Goal: Information Seeking & Learning: Find specific fact

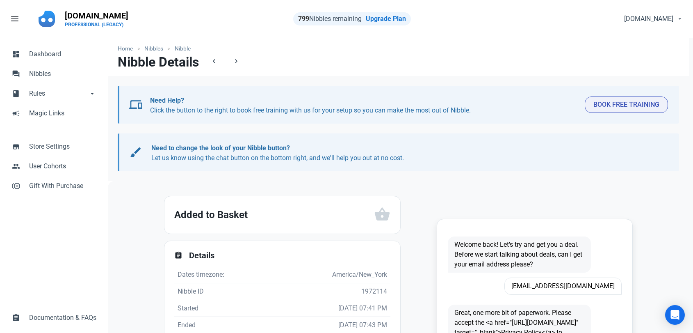
scroll to position [137, 0]
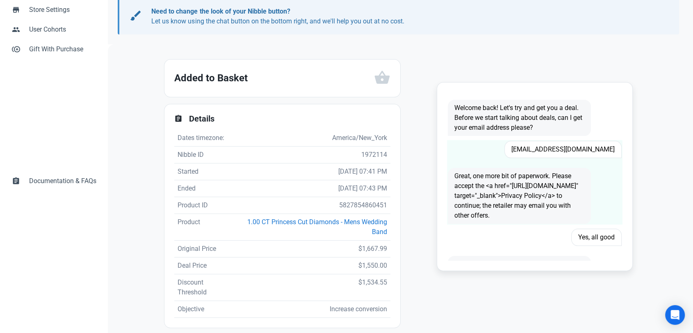
click at [549, 144] on span "[EMAIL_ADDRESS][DOMAIN_NAME]" at bounding box center [563, 149] width 117 height 17
click at [550, 143] on span "[EMAIL_ADDRESS][DOMAIN_NAME]" at bounding box center [563, 149] width 117 height 17
click at [551, 143] on span "[EMAIL_ADDRESS][DOMAIN_NAME]" at bounding box center [563, 149] width 117 height 17
click at [551, 142] on span "[EMAIL_ADDRESS][DOMAIN_NAME]" at bounding box center [563, 149] width 117 height 17
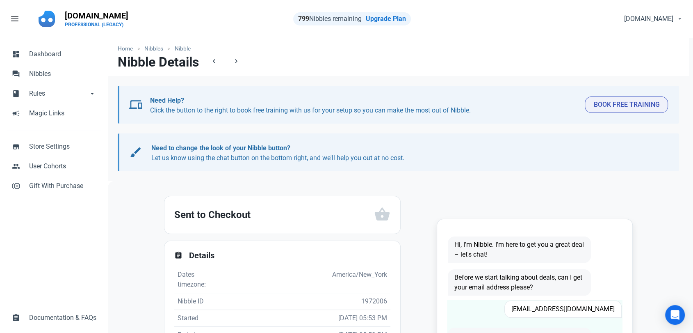
click at [554, 313] on span "Kettlynorelien6@gmail.com" at bounding box center [563, 308] width 117 height 17
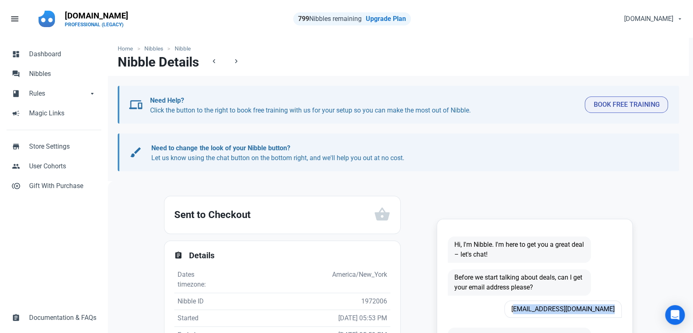
copy span "Kettlynorelien6@gmail.com"
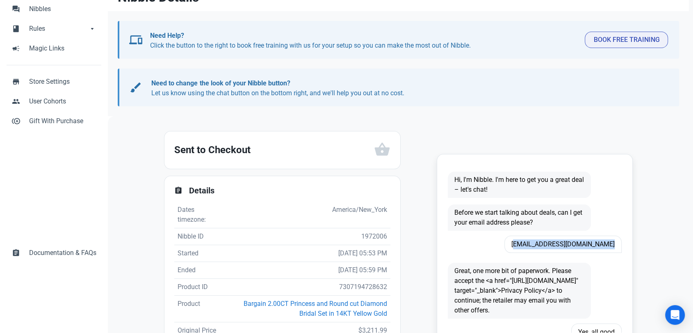
scroll to position [137, 0]
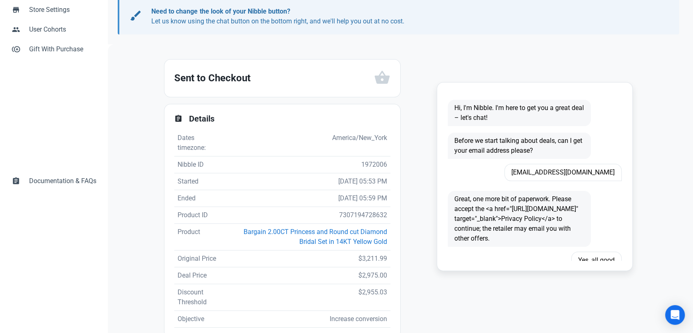
click at [368, 213] on td "7307194728632" at bounding box center [308, 215] width 165 height 17
copy td "7307194728632"
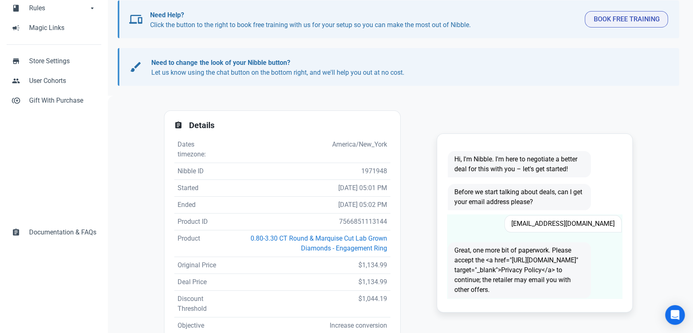
scroll to position [91, 0]
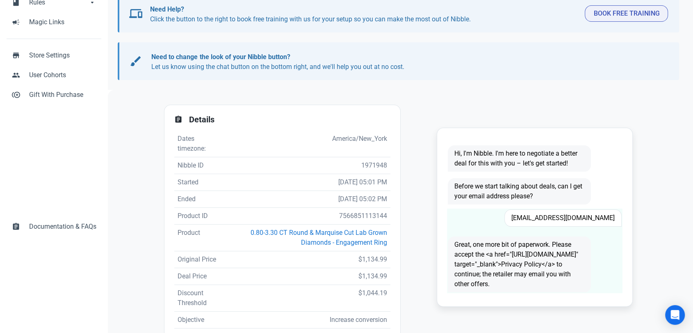
click at [563, 212] on span "Bmai9849@gmail.com" at bounding box center [563, 217] width 117 height 17
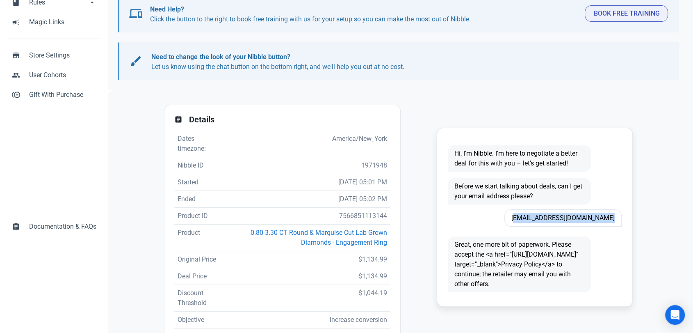
copy span "Bmai9849@gmail.com"
click at [352, 217] on td "7566851113144" at bounding box center [309, 216] width 164 height 17
copy td "7566851113144"
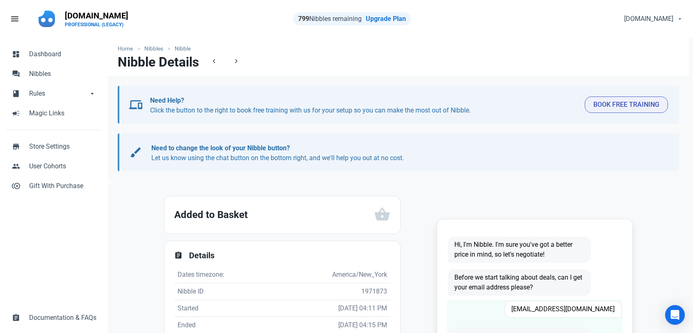
scroll to position [46, 0]
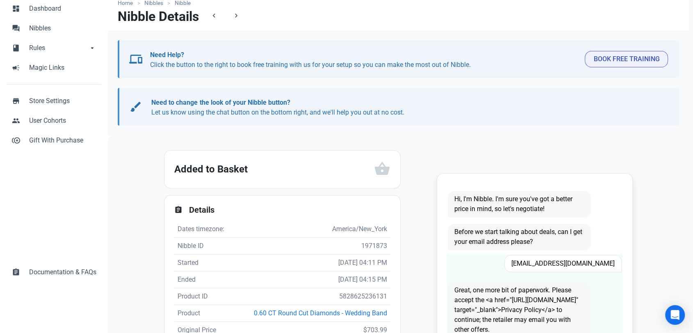
click at [583, 266] on span "msaunders257@gmail.com" at bounding box center [563, 263] width 117 height 17
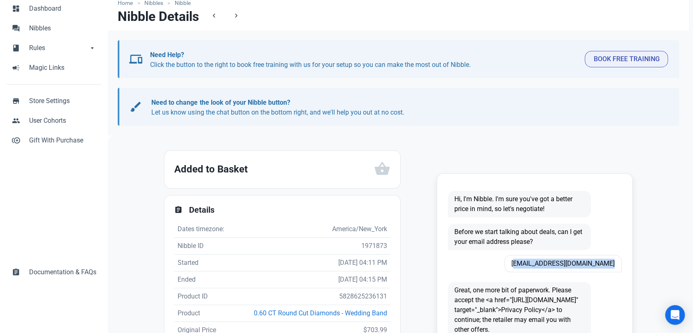
copy span "msaunders257@gmail.com"
click at [350, 297] on td "5828625236131" at bounding box center [316, 296] width 149 height 17
copy td "5828625236131"
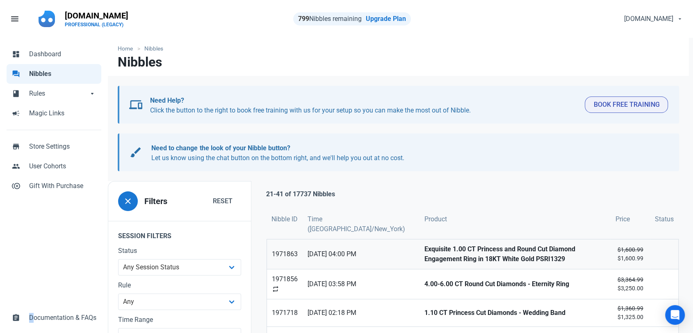
click at [450, 254] on strong "Exquisite 1.00 CT Princess and Round Cut Diamond Engagement Ring in 18KT White …" at bounding box center [515, 254] width 181 height 20
click at [446, 279] on strong "4.00-6.00 CT Round Cut Diamonds - Eternity Ring" at bounding box center [515, 284] width 181 height 10
click at [453, 319] on link "1.10 CT Princess Cut Diamonds - Wedding Band" at bounding box center [515, 312] width 191 height 27
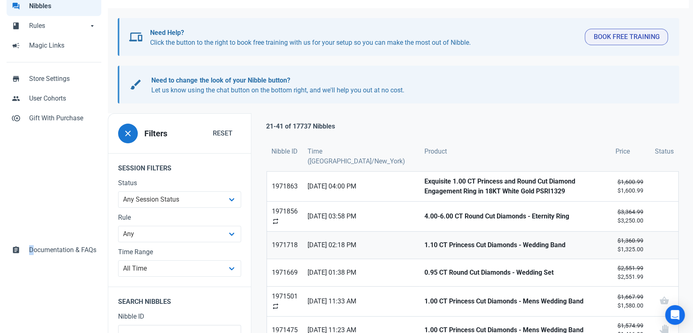
scroll to position [91, 0]
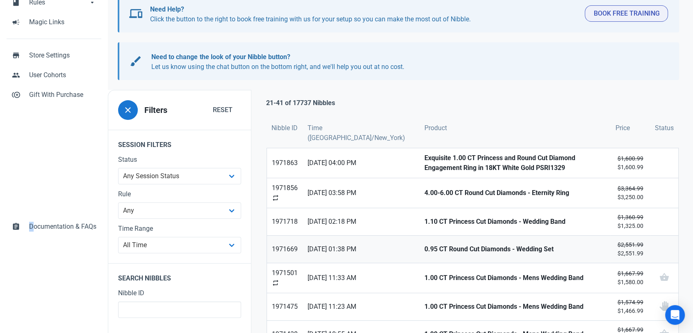
click at [430, 244] on strong "0.95 CT Round Cut Diamonds - Wedding Set" at bounding box center [515, 249] width 181 height 10
click at [425, 280] on strong "1.00 CT Princess Cut Diamonds - Mens Wedding Band" at bounding box center [515, 278] width 181 height 10
click at [425, 303] on strong "1.00 CT Princess Cut Diamonds - Mens Wedding Band" at bounding box center [515, 307] width 181 height 10
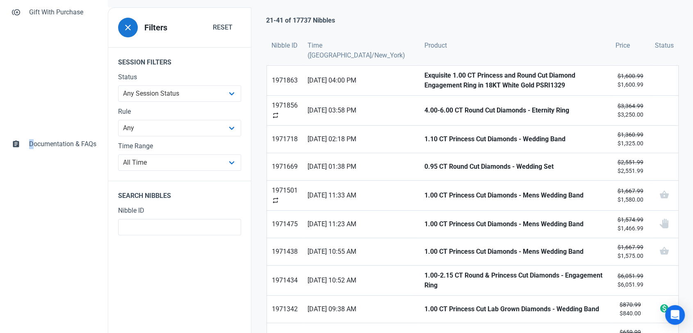
scroll to position [0, 0]
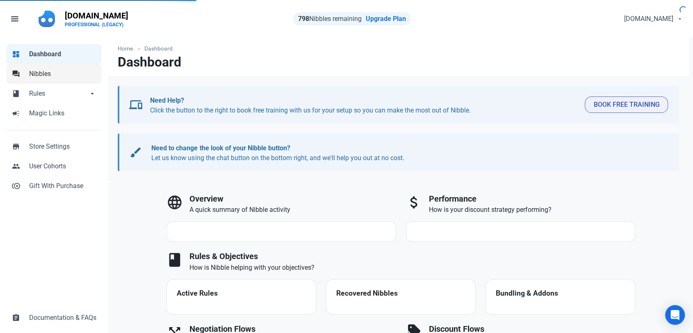
click at [61, 73] on span "Nibbles" at bounding box center [62, 74] width 67 height 10
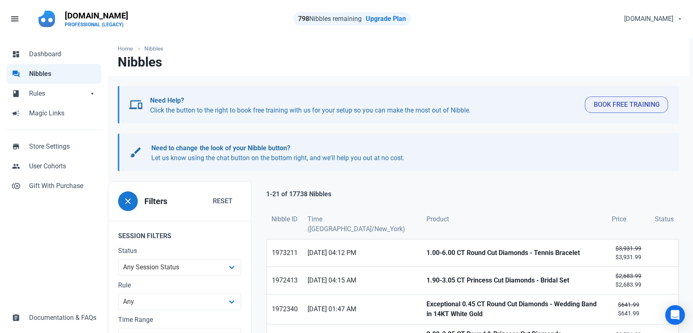
click at [4, 233] on div "dashboard Dashboard forum Nibbles book Rules book Rules arrow_drop_down book Ru…" at bounding box center [54, 186] width 108 height 296
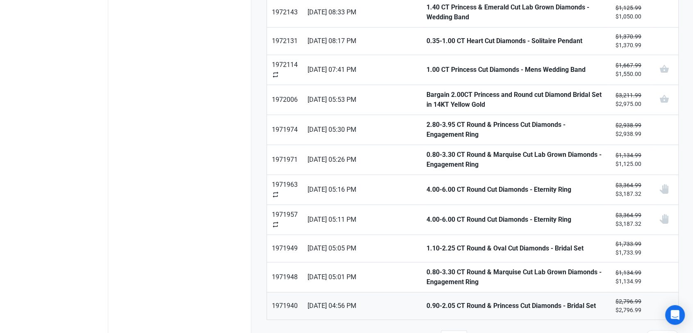
scroll to position [510, 0]
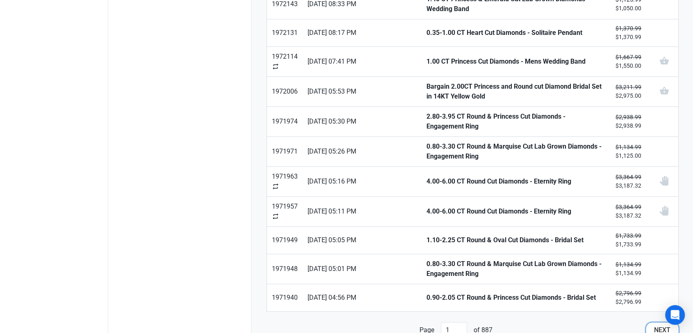
click at [651, 322] on button "Next" at bounding box center [663, 330] width 34 height 16
type input "2"
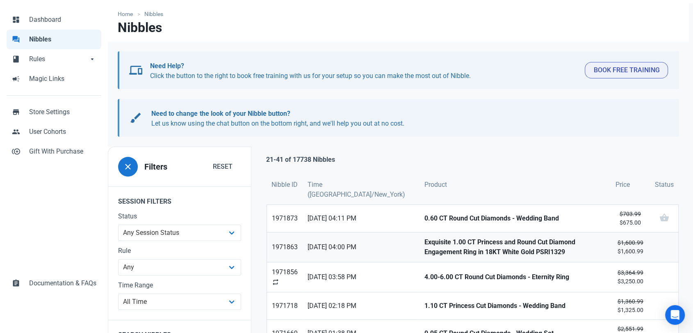
scroll to position [137, 0]
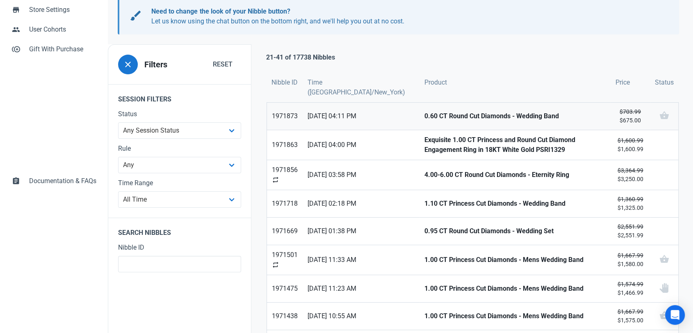
click at [425, 119] on strong "0.60 CT Round Cut Diamonds - Wedding Band" at bounding box center [515, 116] width 181 height 10
drag, startPoint x: 405, startPoint y: 140, endPoint x: 404, endPoint y: 154, distance: 14.4
click at [425, 139] on strong "Exquisite 1.00 CT Princess and Round Cut Diamond Engagement Ring in 18KT White …" at bounding box center [515, 145] width 181 height 20
click at [425, 171] on strong "4.00-6.00 CT Round Cut Diamonds - Eternity Ring" at bounding box center [515, 175] width 181 height 10
drag, startPoint x: 410, startPoint y: 210, endPoint x: 410, endPoint y: 228, distance: 18.1
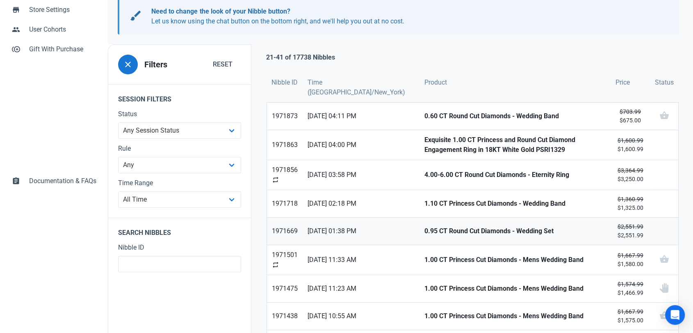
click at [420, 210] on link "1.10 CT Princess Cut Diamonds - Wedding Band" at bounding box center [515, 203] width 191 height 27
click at [425, 230] on strong "0.95 CT Round Cut Diamonds - Wedding Set" at bounding box center [515, 231] width 181 height 10
click at [425, 255] on strong "1.00 CT Princess Cut Diamonds - Mens Wedding Band" at bounding box center [515, 260] width 181 height 10
click at [425, 292] on strong "1.00 CT Princess Cut Diamonds - Mens Wedding Band" at bounding box center [515, 289] width 181 height 10
click at [425, 316] on strong "1.00 CT Princess Cut Diamonds - Mens Wedding Band" at bounding box center [515, 316] width 181 height 10
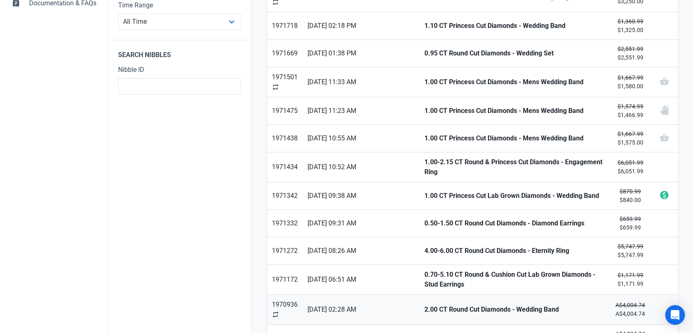
scroll to position [319, 0]
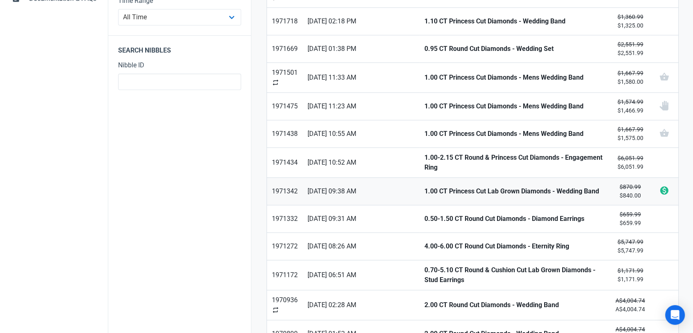
click at [425, 188] on strong "1.00 CT Princess Cut Lab Grown Diamonds - Wedding Band" at bounding box center [515, 191] width 181 height 10
click at [420, 207] on link "0.50-1.50 CT Round Cut Diamonds - Diamond Earrings" at bounding box center [515, 218] width 191 height 27
click at [425, 242] on strong "4.00-6.00 CT Round Cut Diamonds - Eternity Ring" at bounding box center [515, 246] width 181 height 10
click at [428, 273] on strong "0.70-5.10 CT Round & Cushion Cut Lab Grown Diamonds - Stud Earrings" at bounding box center [515, 275] width 181 height 20
click at [432, 300] on strong "2.00 CT Round Cut Diamonds - Wedding Band" at bounding box center [515, 305] width 181 height 10
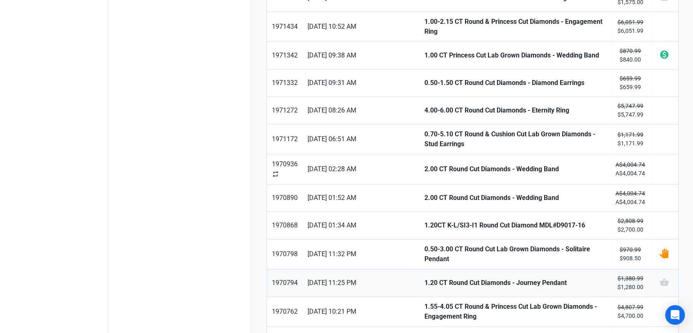
scroll to position [456, 0]
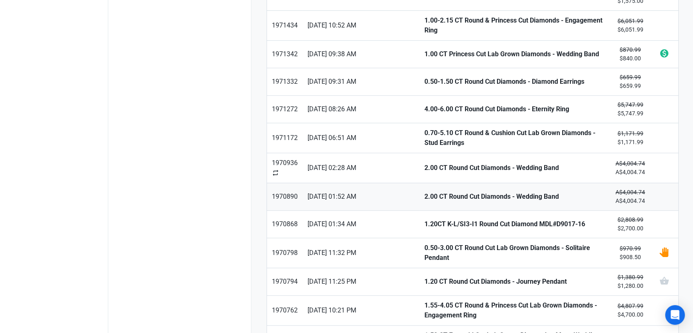
click at [437, 192] on strong "2.00 CT Round Cut Diamonds - Wedding Band" at bounding box center [515, 197] width 181 height 10
click at [430, 245] on strong "0.50-3.00 CT Round Cut Lab Grown Diamonds - Solitaire Pendant" at bounding box center [515, 253] width 181 height 20
click at [431, 277] on strong "1.20 CT Round Cut Diamonds - Journey Pendant" at bounding box center [515, 282] width 181 height 10
click at [437, 300] on strong "1.55-4.05 CT Round & Princess Cut Lab Grown Diamonds - Engagement Ring" at bounding box center [515, 310] width 181 height 20
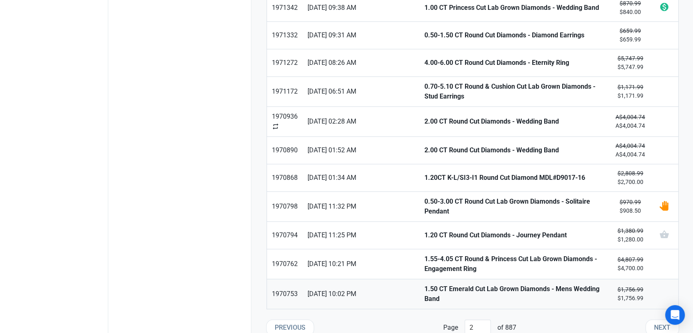
scroll to position [502, 0]
click at [439, 284] on strong "1.50 CT Emerald Cut Lab Grown Diamonds - Mens Wedding Band" at bounding box center [515, 294] width 181 height 20
click at [657, 323] on span "Next" at bounding box center [662, 328] width 16 height 10
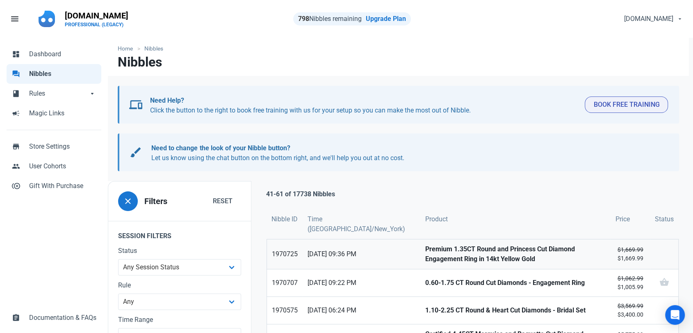
scroll to position [91, 0]
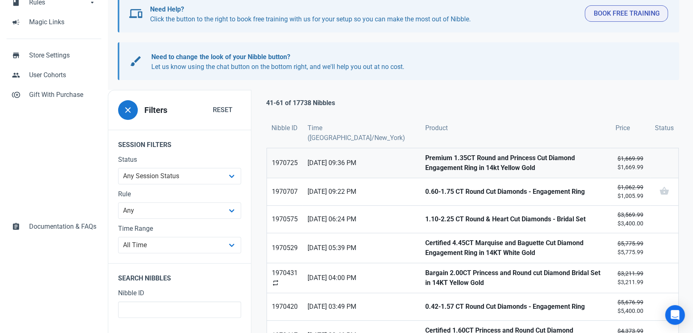
click at [425, 162] on strong "Premium 1.35CT Round and Princess Cut Diamond Engagement Ring in 14kt Yellow Go…" at bounding box center [515, 163] width 181 height 20
click at [425, 191] on strong "0.60-1.75 CT Round Cut Diamonds - Engagement Ring" at bounding box center [515, 192] width 181 height 10
click at [425, 216] on strong "1.10-2.25 CT Round & Heart Cut Diamonds - Bridal Set" at bounding box center [515, 219] width 181 height 10
click at [425, 256] on strong "Certified 4.45CT Marquise and Baguette Cut Diamond Engagement Ring in 14KT Whit…" at bounding box center [515, 248] width 181 height 20
click at [425, 275] on strong "Bargain 2.00CT Princess and Round cut Diamond Bridal Set in 14KT Yellow Gold" at bounding box center [515, 278] width 181 height 20
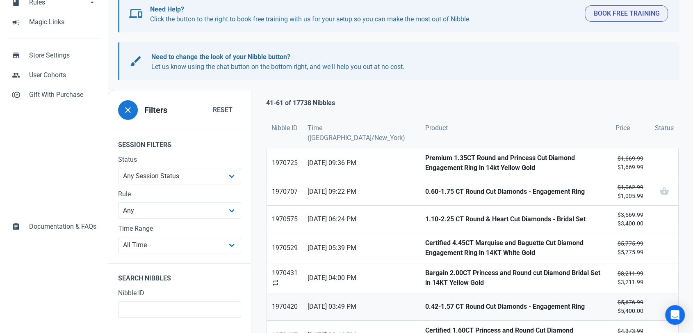
click at [425, 303] on strong "0.42-1.57 CT Round Cut Diamonds - Engagement Ring" at bounding box center [515, 307] width 181 height 10
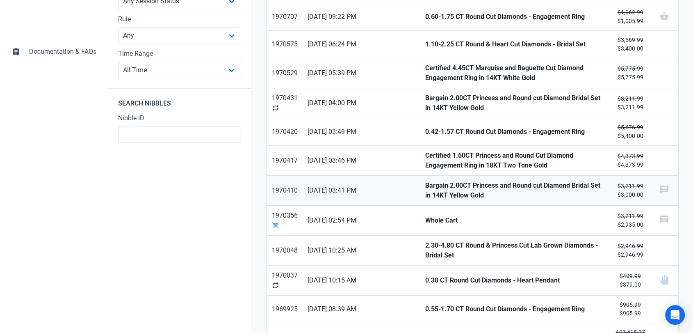
scroll to position [273, 0]
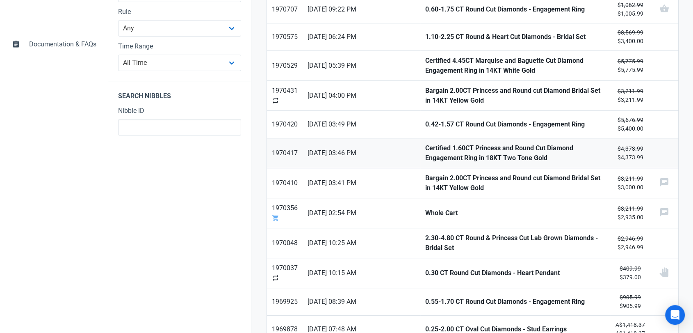
click at [421, 141] on link "Certified 1.60CT Princess and Round Cut Diamond Engagement Ring in 18KT Two Ton…" at bounding box center [516, 153] width 190 height 30
click at [425, 174] on strong "Bargain 2.00CT Princess and Round cut Diamond Bridal Set in 14KT Yellow Gold" at bounding box center [515, 183] width 181 height 20
click at [425, 208] on strong "Whole Cart" at bounding box center [515, 213] width 181 height 10
click at [425, 237] on strong "2.30-4.80 CT Round & Princess Cut Lab Grown Diamonds - Bridal Set" at bounding box center [515, 243] width 181 height 20
click at [425, 268] on strong "0.30 CT Round Cut Diamonds - Heart Pendant" at bounding box center [515, 273] width 181 height 10
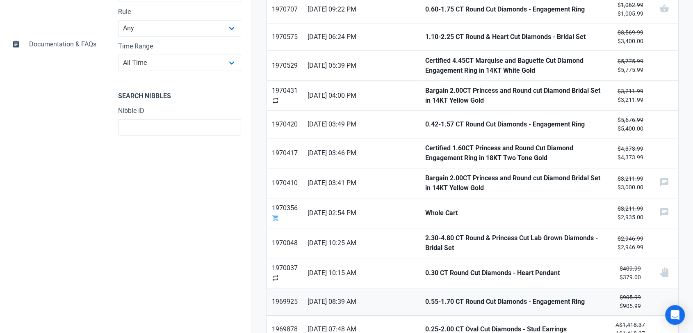
click at [425, 297] on strong "0.55-1.70 CT Round Cut Diamonds - Engagement Ring" at bounding box center [515, 302] width 181 height 10
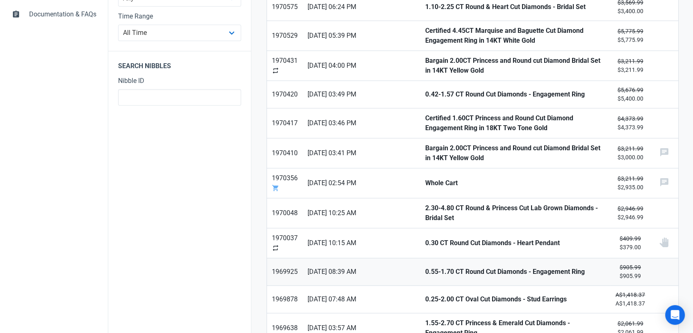
scroll to position [364, 0]
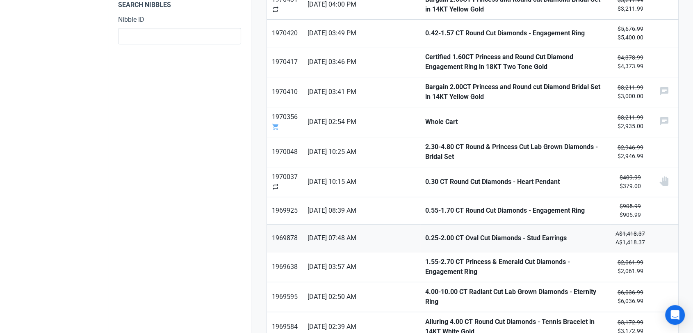
click at [425, 233] on strong "0.25-2.00 CT Oval Cut Diamonds - Stud Earrings" at bounding box center [515, 238] width 181 height 10
click at [421, 271] on link "1.55-2.70 CT Princess & Emerald Cut Diamonds - Engagement Ring" at bounding box center [516, 267] width 190 height 30
click at [425, 294] on strong "4.00-10.00 CT Radiant Cut Lab Grown Diamonds - Eternity Ring" at bounding box center [515, 297] width 181 height 20
click at [425, 317] on strong "Alluring 4.00 CT Round Cut Diamonds - Tennis Bracelet in 14KT White Gold" at bounding box center [515, 327] width 181 height 20
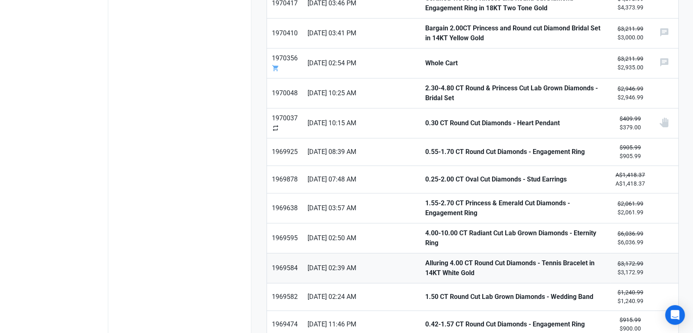
scroll to position [456, 0]
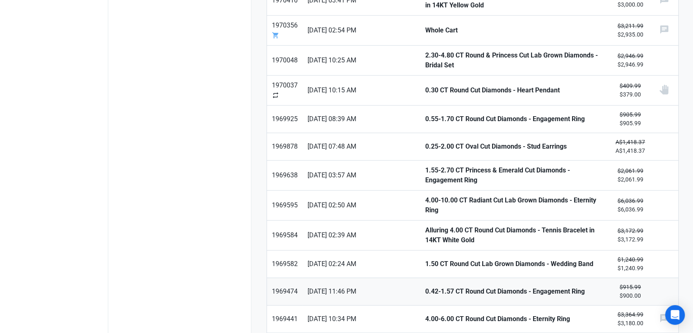
drag, startPoint x: 403, startPoint y: 252, endPoint x: 407, endPoint y: 280, distance: 27.7
click at [425, 259] on strong "1.50 CT Round Cut Lab Grown Diamonds - Wedding Band" at bounding box center [515, 264] width 181 height 10
click at [425, 286] on strong "0.42-1.57 CT Round Cut Diamonds - Engagement Ring" at bounding box center [515, 291] width 181 height 10
click at [425, 314] on strong "4.00-6.00 CT Round Cut Diamonds - Eternity Ring" at bounding box center [515, 319] width 181 height 10
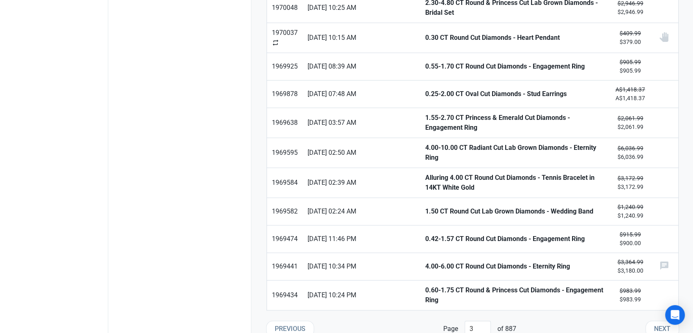
scroll to position [510, 0]
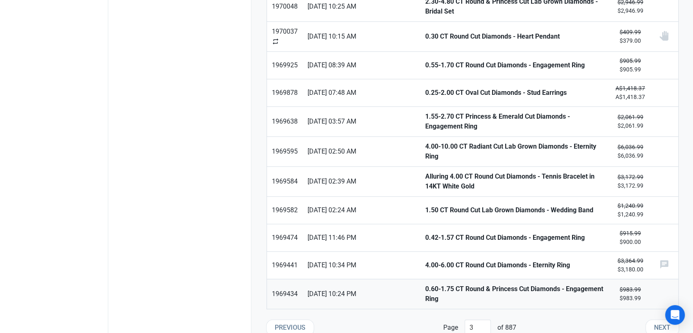
click at [425, 284] on strong "0.60-1.75 CT Round & Princess Cut Diamonds - Engagement Ring" at bounding box center [515, 294] width 181 height 20
click at [649, 319] on button "Next" at bounding box center [663, 327] width 34 height 16
type input "4"
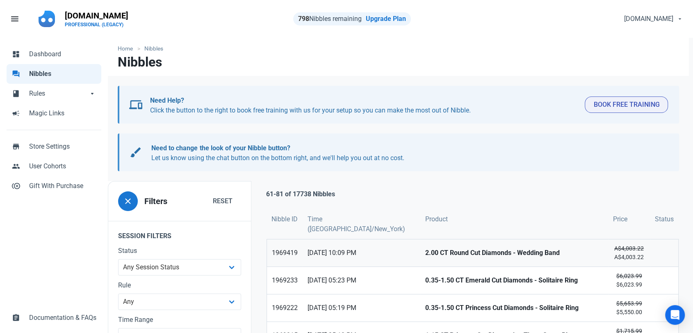
click at [425, 252] on strong "2.00 CT Round Cut Diamonds - Wedding Band" at bounding box center [514, 253] width 178 height 10
click at [425, 282] on strong "0.35-1.50 CT Emerald Cut Diamonds - Solitaire Ring" at bounding box center [514, 280] width 178 height 10
click at [425, 303] on strong "0.35-1.50 CT Princess Cut Diamonds - Solitaire Ring" at bounding box center [514, 308] width 178 height 10
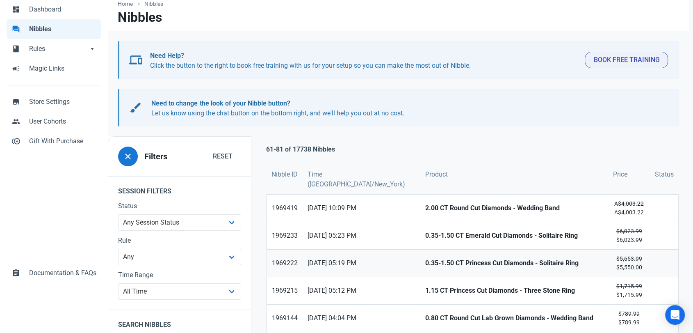
scroll to position [46, 0]
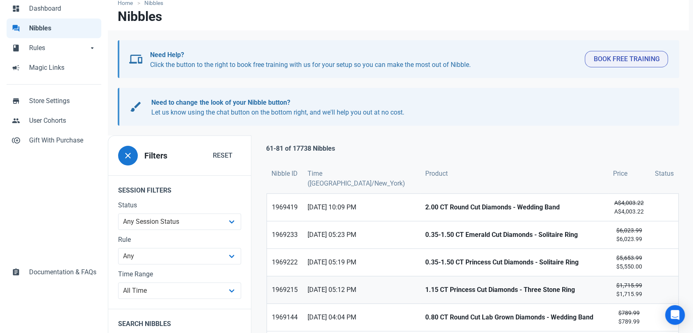
click at [420, 296] on link "1.15 CT Princess Cut Diamonds - Three Stone Ring" at bounding box center [514, 289] width 188 height 27
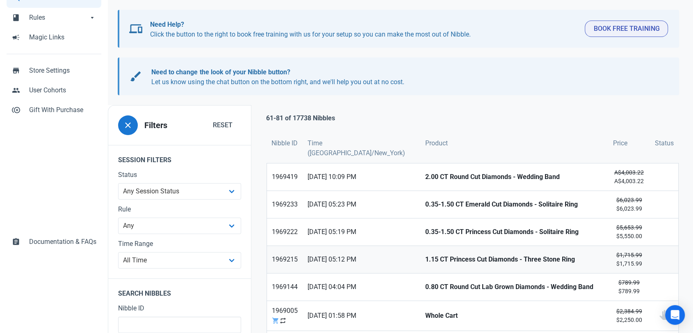
scroll to position [91, 0]
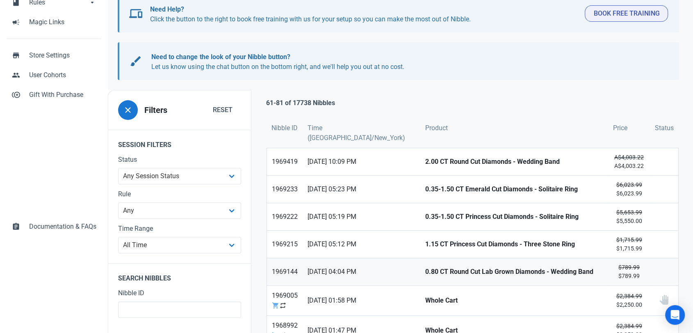
click at [420, 280] on link "0.80 CT Round Cut Lab Grown Diamonds - Wedding Band" at bounding box center [514, 271] width 188 height 27
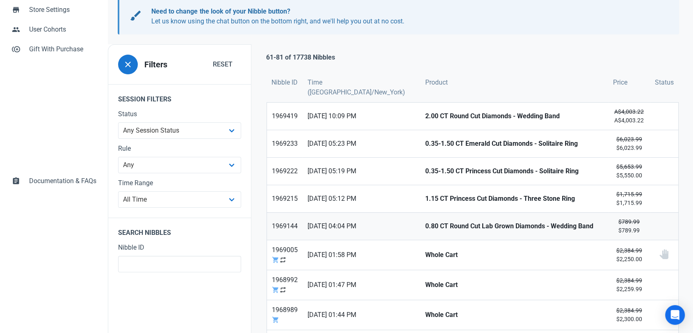
scroll to position [182, 0]
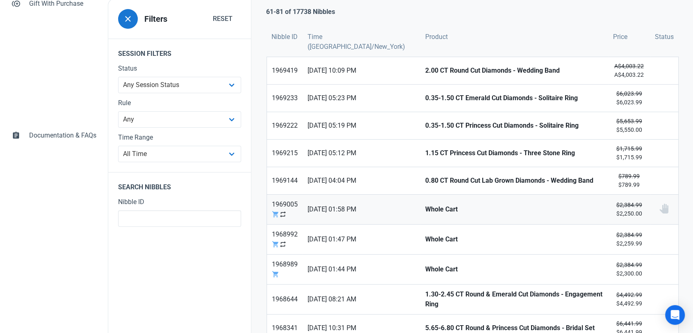
click at [425, 213] on strong "Whole Cart" at bounding box center [514, 209] width 178 height 10
click at [425, 239] on strong "Whole Cart" at bounding box center [514, 239] width 178 height 10
click at [425, 269] on strong "Whole Cart" at bounding box center [514, 269] width 178 height 10
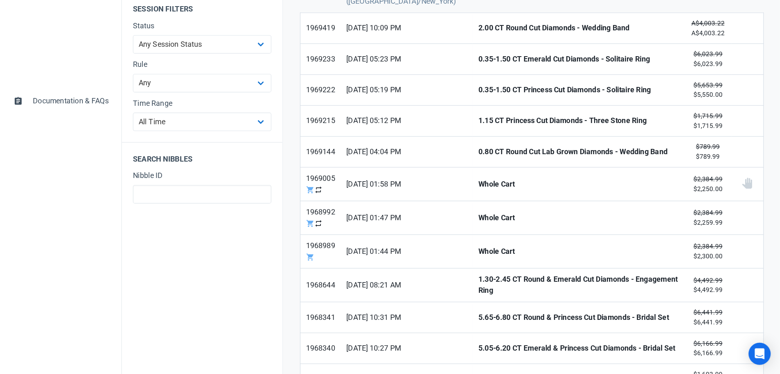
scroll to position [228, 0]
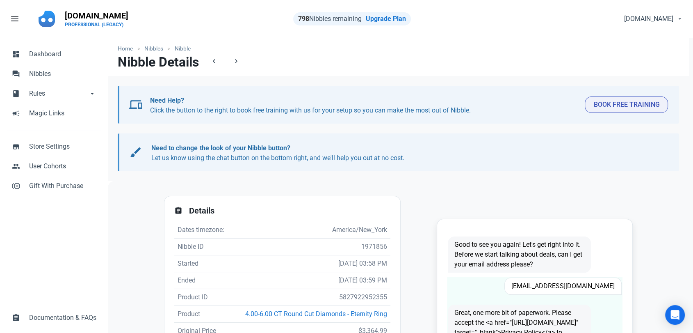
click at [562, 286] on span "Nancywaltzbrown@yahoo.com" at bounding box center [563, 285] width 117 height 17
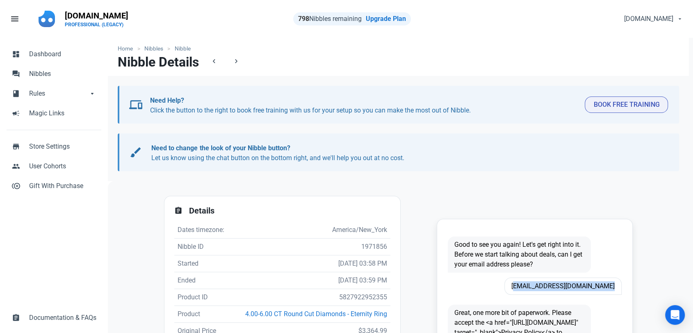
copy span "Nancywaltzbrown@yahoo.com"
click at [354, 293] on td "5827922952355" at bounding box center [315, 297] width 152 height 17
click at [355, 293] on td "5827922952355" at bounding box center [315, 297] width 152 height 17
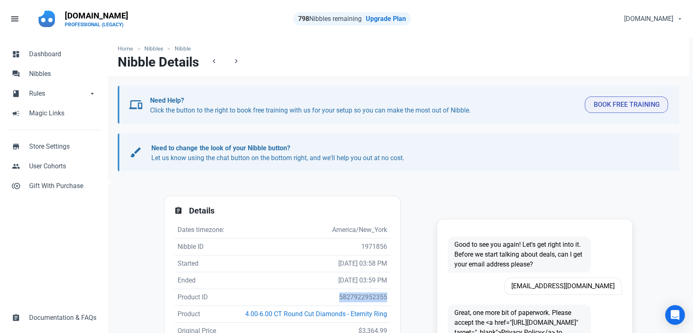
copy td "5827922952355"
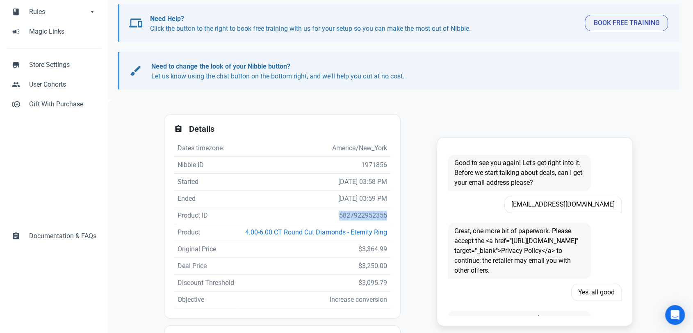
scroll to position [91, 0]
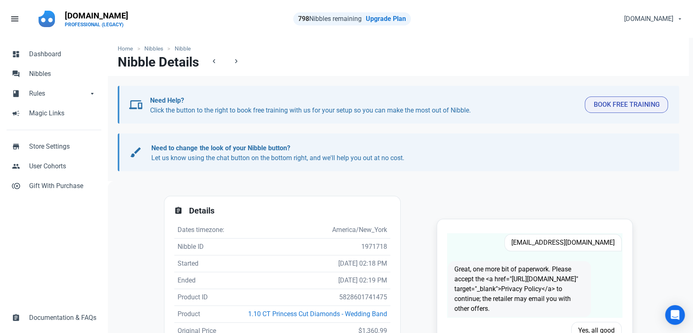
scroll to position [46, 0]
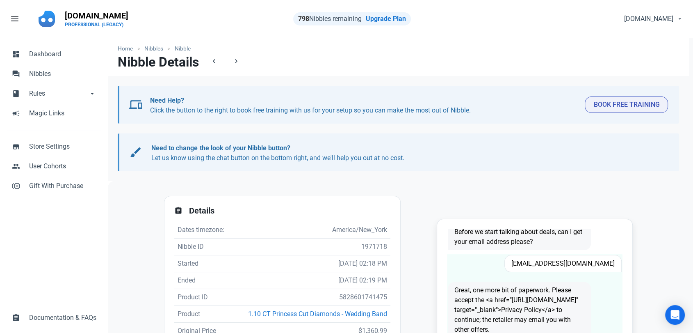
click at [569, 264] on span "[EMAIL_ADDRESS][DOMAIN_NAME]" at bounding box center [563, 263] width 117 height 17
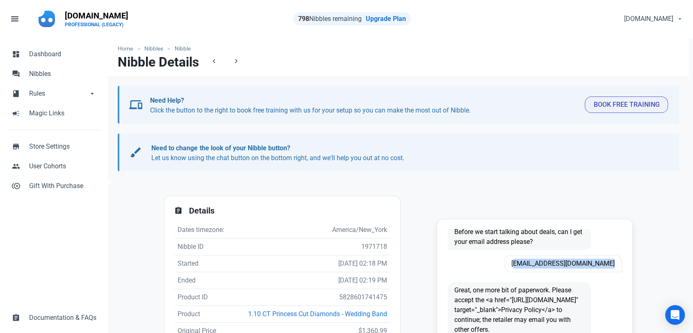
copy span "[EMAIL_ADDRESS][DOMAIN_NAME]"
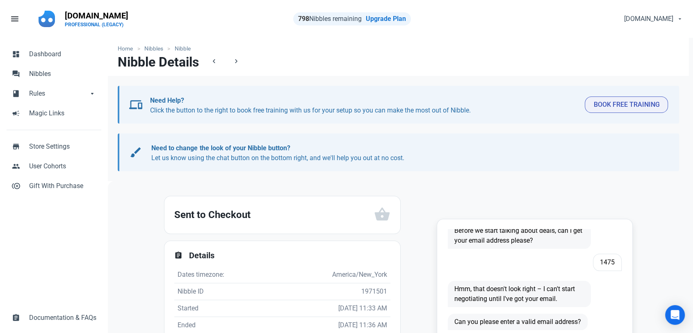
scroll to position [91, 0]
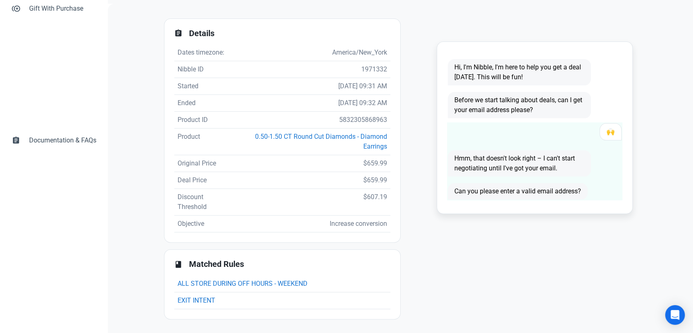
scroll to position [1, 0]
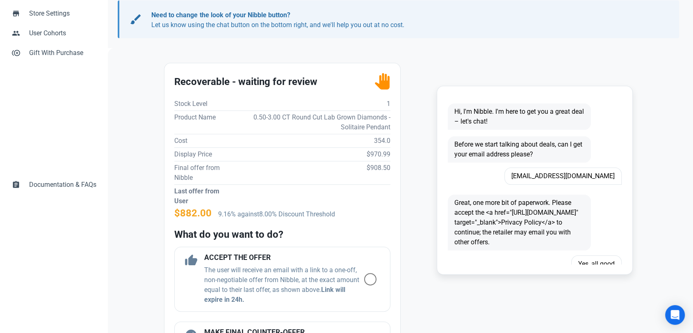
scroll to position [137, 0]
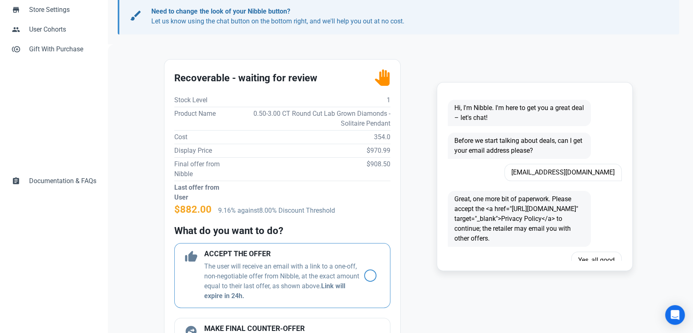
click at [364, 275] on span at bounding box center [370, 275] width 12 height 12
click at [364, 275] on input "radio" at bounding box center [366, 274] width 5 height 5
radio input "true"
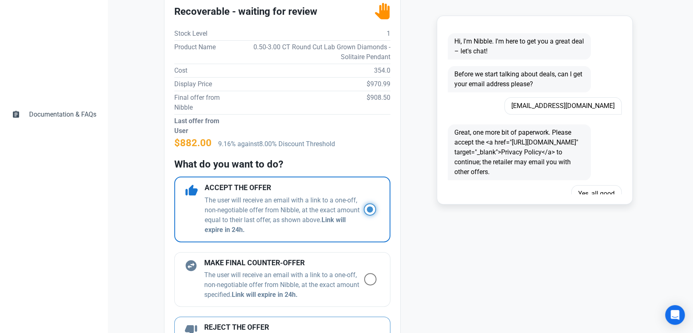
scroll to position [273, 0]
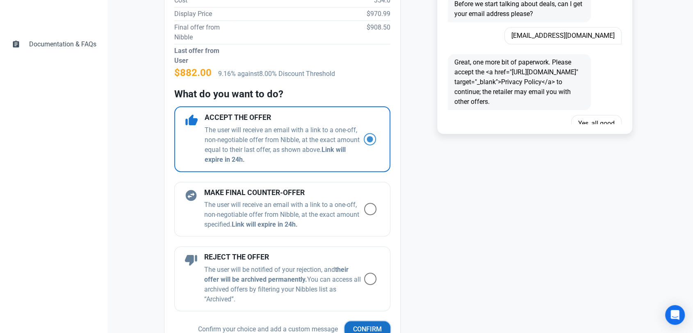
click at [361, 326] on span "Confirm" at bounding box center [367, 329] width 29 height 10
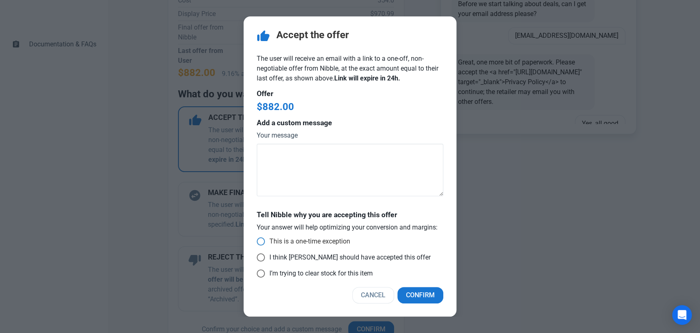
click at [308, 240] on span "This is a one-time exception" at bounding box center [307, 241] width 85 height 8
click at [262, 240] on input "This is a one-time exception" at bounding box center [259, 241] width 5 height 5
radio input "true"
click at [415, 295] on span "Confirm" at bounding box center [420, 295] width 29 height 10
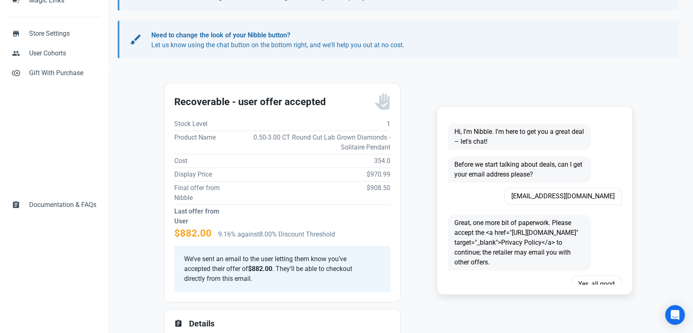
scroll to position [91, 0]
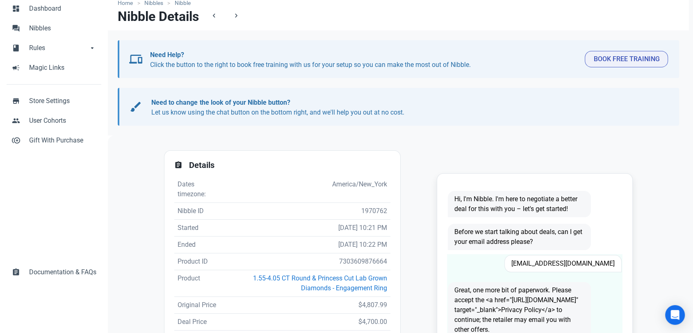
click at [556, 266] on span "[EMAIL_ADDRESS][DOMAIN_NAME]" at bounding box center [563, 263] width 117 height 17
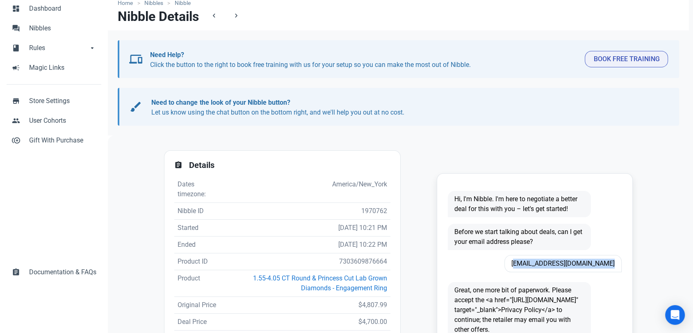
copy span "[EMAIL_ADDRESS][DOMAIN_NAME]"
click at [364, 255] on td "7303609876664" at bounding box center [309, 261] width 164 height 17
copy td "7303609876664"
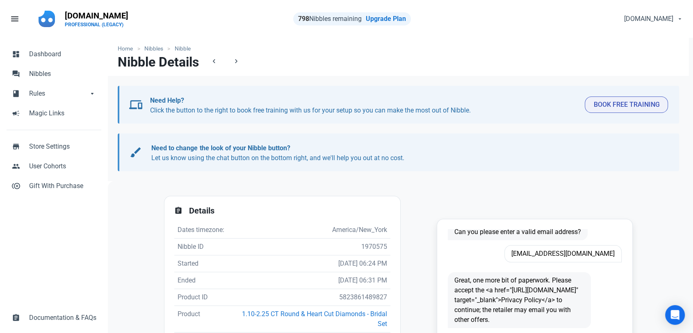
scroll to position [91, 0]
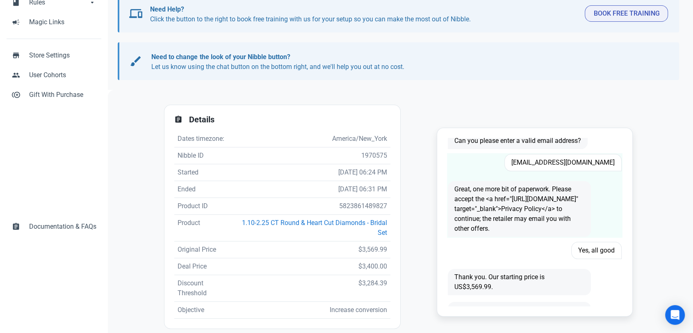
click at [536, 156] on span "[EMAIL_ADDRESS][DOMAIN_NAME]" at bounding box center [563, 162] width 117 height 17
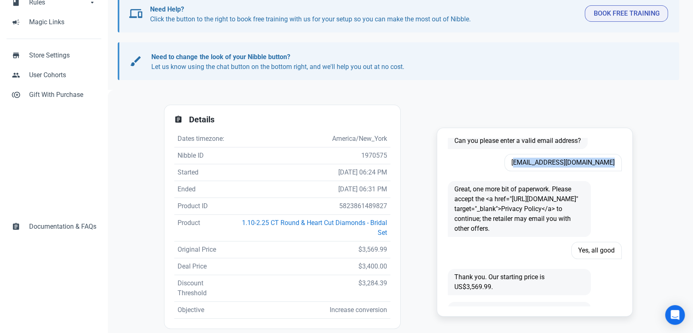
copy span "Vickigarrison09@gmail.com"
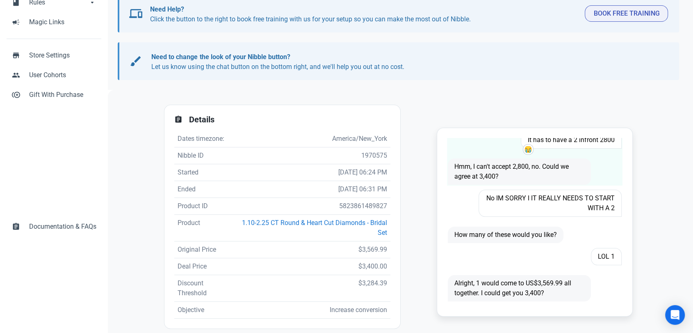
scroll to position [463, 0]
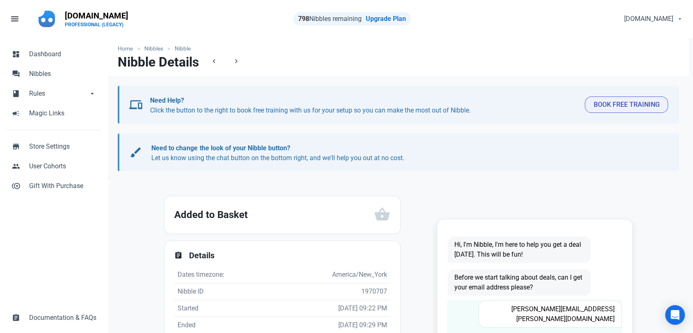
click at [583, 304] on span "billy.fuston@yahoo.com" at bounding box center [550, 313] width 143 height 27
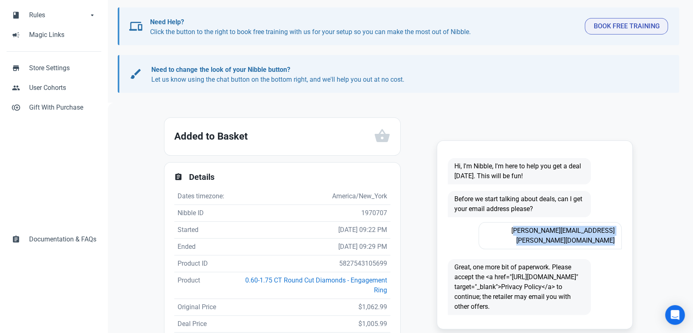
scroll to position [137, 0]
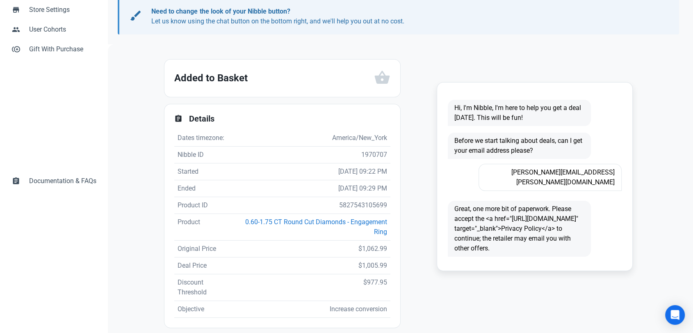
drag, startPoint x: 347, startPoint y: 196, endPoint x: 345, endPoint y: 204, distance: 8.5
click at [346, 198] on td "5827543105699" at bounding box center [313, 205] width 155 height 17
click at [344, 206] on td "5827543105699" at bounding box center [313, 205] width 155 height 17
click at [344, 205] on td "5827543105699" at bounding box center [313, 205] width 155 height 17
copy td "5827543105699"
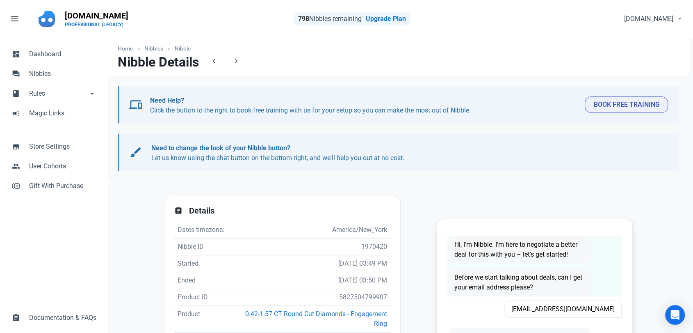
scroll to position [91, 0]
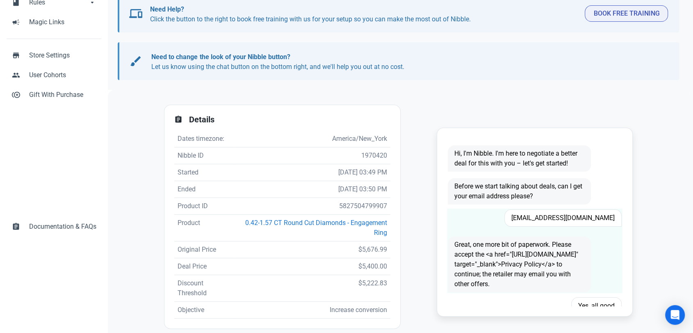
click at [579, 231] on div "Great, one more bit of paperwork. Please accept the <a href="[URL][DOMAIN_NAME]…" at bounding box center [519, 264] width 153 height 66
click at [579, 216] on span "rock.launfall@gmail.com" at bounding box center [563, 217] width 117 height 17
copy span "rock.launfall@gmail.com"
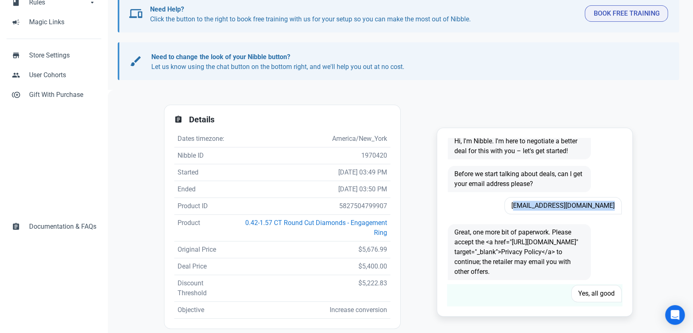
scroll to position [0, 0]
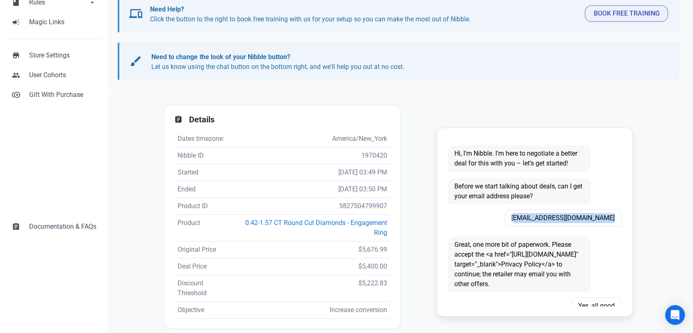
copy span "rock.launfall@gmail.com"
click at [355, 205] on td "5827504799907" at bounding box center [313, 206] width 155 height 17
copy td "5827504799907"
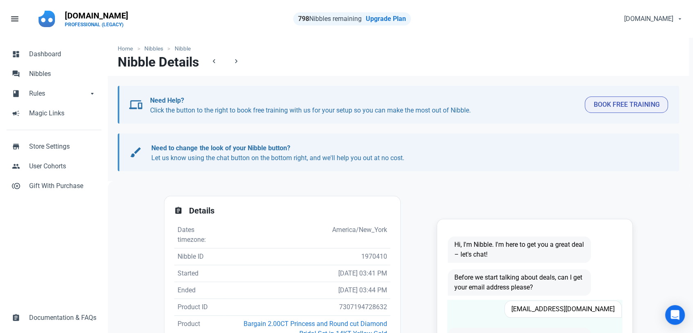
click at [584, 305] on span "[EMAIL_ADDRESS][DOMAIN_NAME]" at bounding box center [563, 308] width 117 height 17
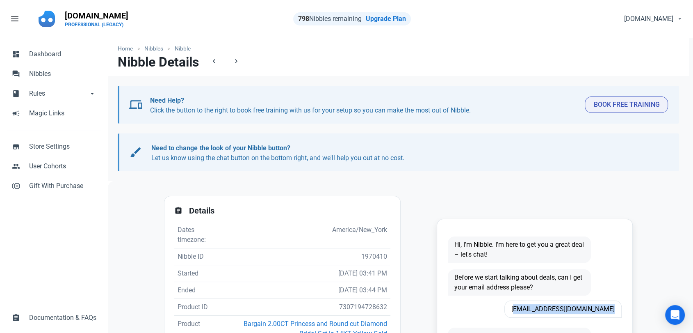
copy span "[EMAIL_ADDRESS][DOMAIN_NAME]"
click at [371, 304] on td "7307194728632" at bounding box center [308, 307] width 165 height 17
copy td "7307194728632"
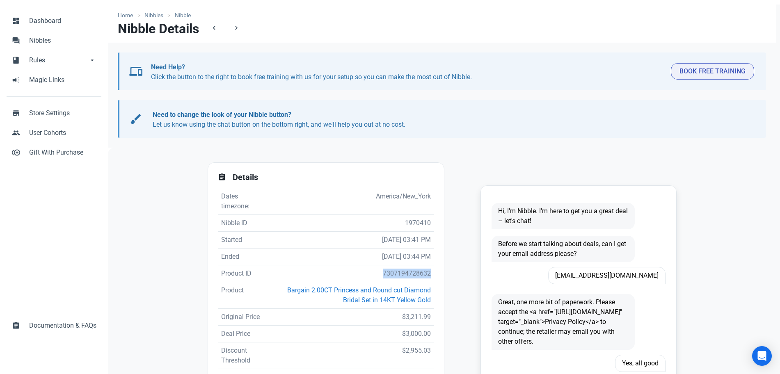
scroll to position [51, 0]
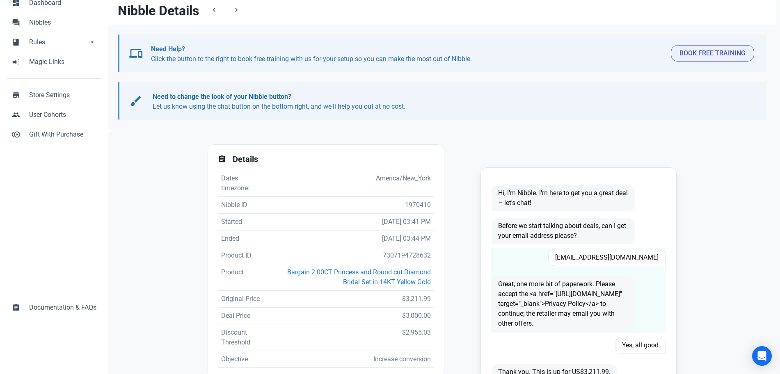
click at [604, 259] on span "[EMAIL_ADDRESS][DOMAIN_NAME]" at bounding box center [606, 257] width 117 height 17
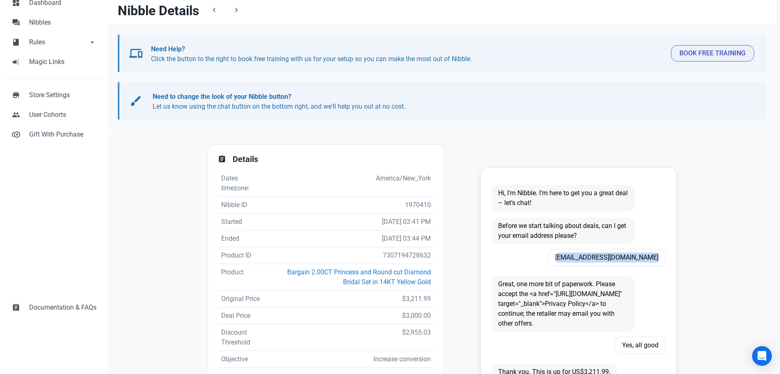
copy span "[EMAIL_ADDRESS][DOMAIN_NAME]"
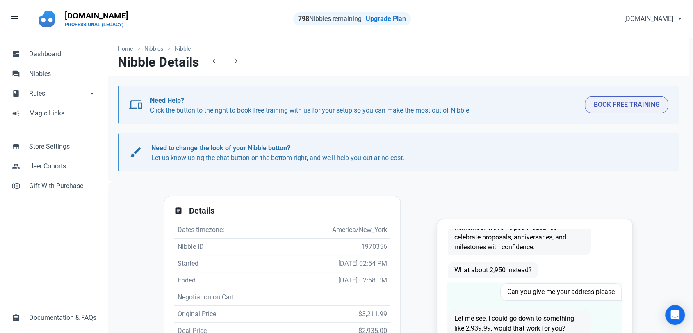
scroll to position [182, 0]
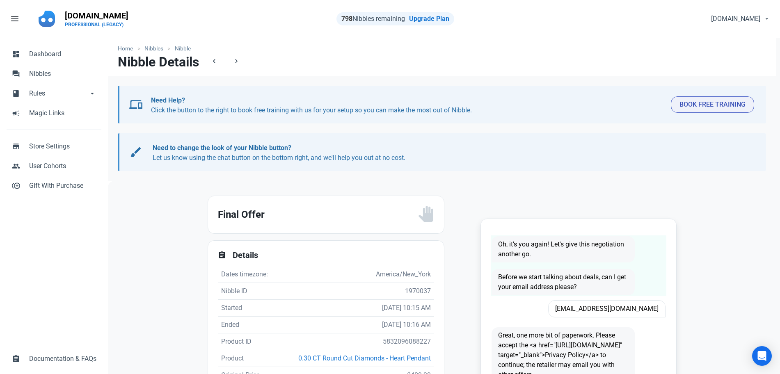
scroll to position [51, 0]
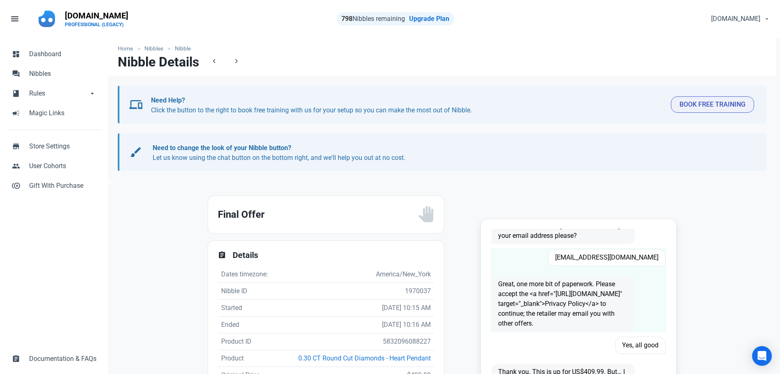
click at [603, 254] on span "Ciffy1960@gmail.com" at bounding box center [606, 257] width 117 height 17
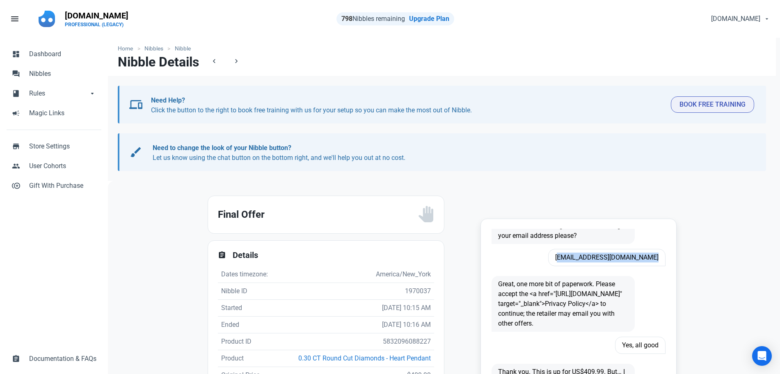
copy span "Ciffy1960@gmail.com"
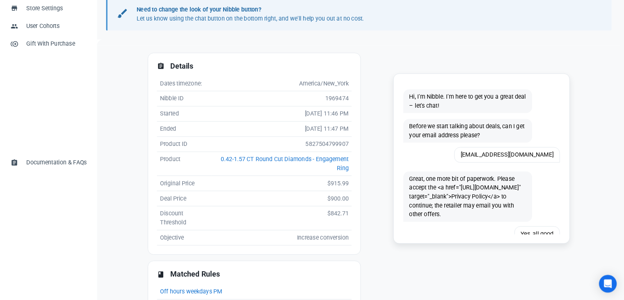
scroll to position [137, 0]
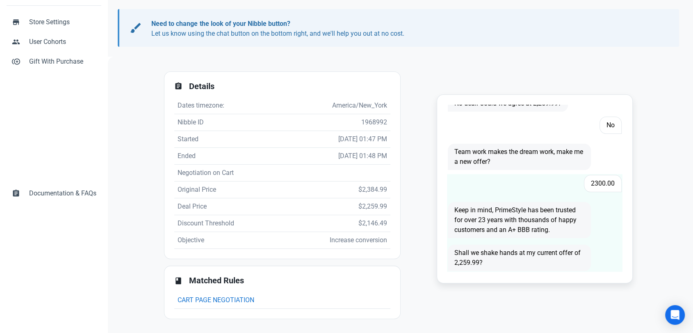
scroll to position [226, 0]
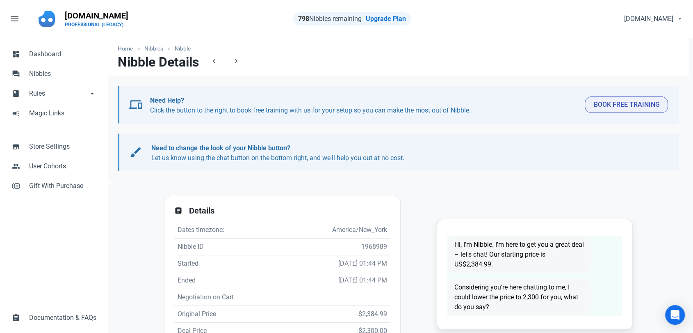
scroll to position [1, 0]
